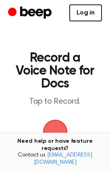
click at [83, 8] on link "Log in" at bounding box center [85, 12] width 33 height 17
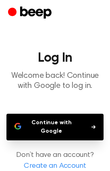
click at [67, 130] on button "Continue with Google" at bounding box center [54, 126] width 97 height 27
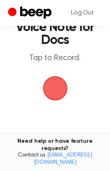
scroll to position [43, 0]
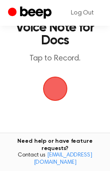
click at [49, 86] on span "button" at bounding box center [55, 88] width 29 height 29
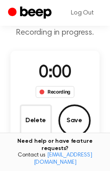
scroll to position [63, 0]
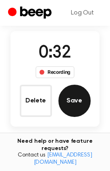
click at [74, 103] on button "Save" at bounding box center [74, 100] width 32 height 32
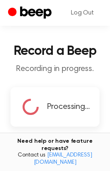
scroll to position [177, 0]
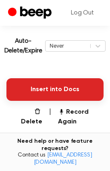
drag, startPoint x: 61, startPoint y: 88, endPoint x: 68, endPoint y: 89, distance: 7.3
click at [68, 89] on button "Insert into Docs" at bounding box center [54, 89] width 97 height 23
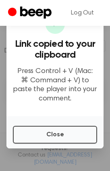
click at [68, 89] on p "Press Control + V (Mac: ⌘ Command + V) to paste the player into your comment." at bounding box center [55, 85] width 84 height 36
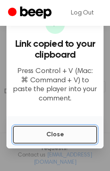
click at [66, 135] on button "Close" at bounding box center [55, 134] width 84 height 18
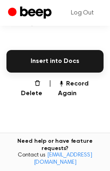
scroll to position [195, 0]
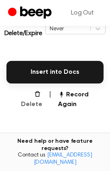
click at [34, 97] on icon "button" at bounding box center [37, 93] width 6 height 6
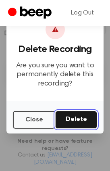
click at [76, 121] on button "Delete" at bounding box center [76, 120] width 42 height 18
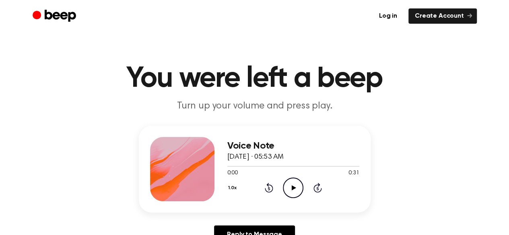
click at [296, 186] on icon "Play Audio" at bounding box center [293, 188] width 21 height 21
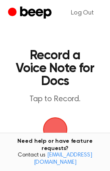
scroll to position [5, 0]
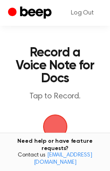
click at [61, 124] on span "button" at bounding box center [55, 126] width 26 height 26
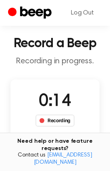
scroll to position [17, 0]
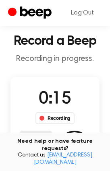
click at [43, 142] on button "Delete" at bounding box center [36, 146] width 32 height 32
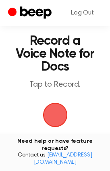
click at [53, 115] on span "button" at bounding box center [55, 114] width 23 height 23
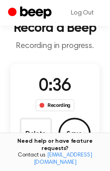
scroll to position [31, 0]
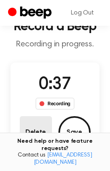
click at [30, 131] on button "Delete" at bounding box center [36, 132] width 32 height 32
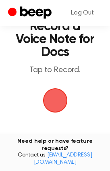
click at [56, 100] on span "button" at bounding box center [55, 100] width 45 height 45
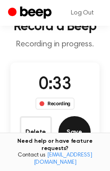
click at [69, 125] on button "Save" at bounding box center [74, 132] width 32 height 32
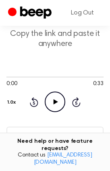
scroll to position [84, 0]
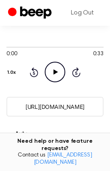
drag, startPoint x: 18, startPoint y: 105, endPoint x: 93, endPoint y: 104, distance: 74.8
click at [93, 104] on input "https://beep.audio/O0mvM5J" at bounding box center [54, 107] width 97 height 20
